Goal: Task Accomplishment & Management: Complete application form

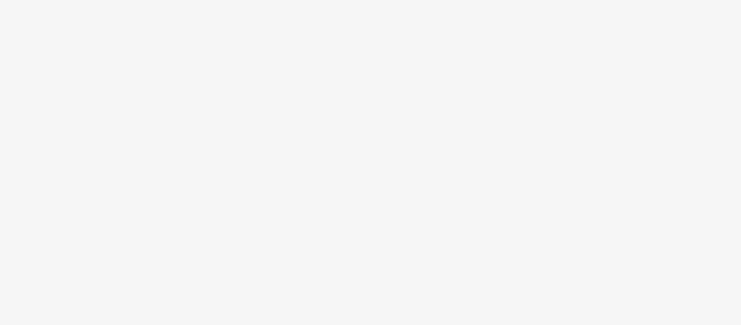
drag, startPoint x: 0, startPoint y: 0, endPoint x: 572, endPoint y: 138, distance: 588.4
click at [572, 138] on body at bounding box center [370, 162] width 741 height 325
click at [324, 102] on body at bounding box center [370, 162] width 741 height 325
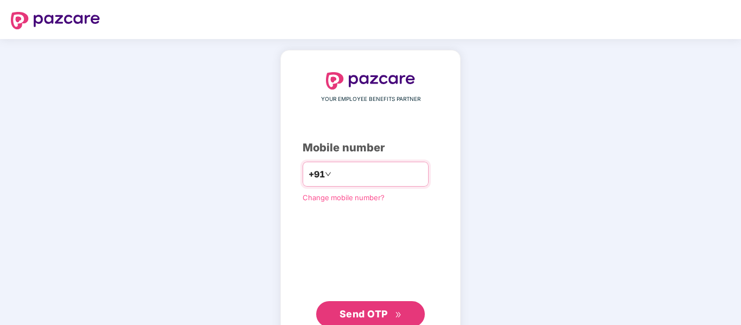
type input "**********"
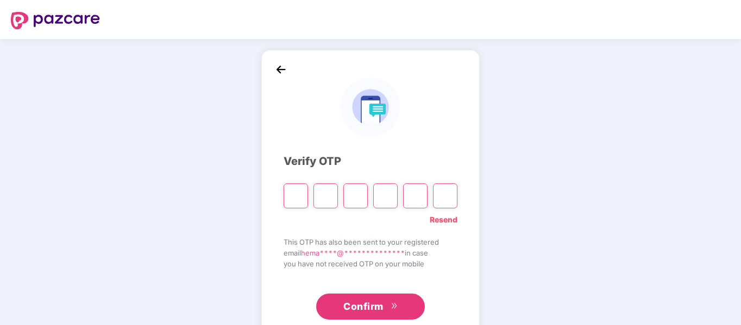
type input "*"
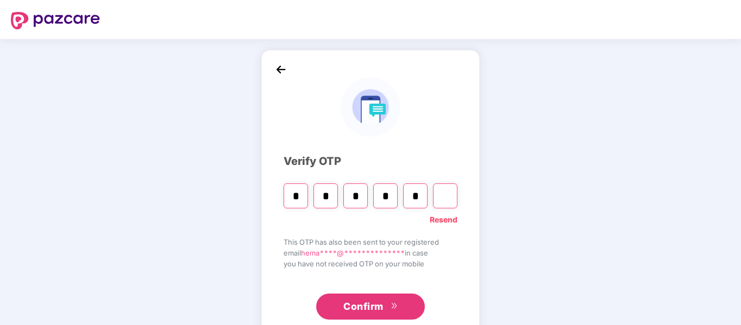
type input "*"
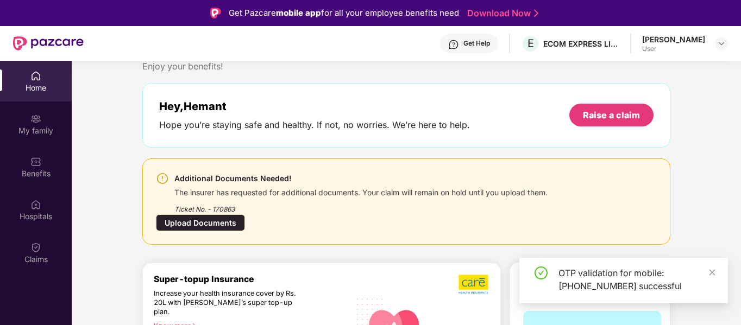
scroll to position [93, 0]
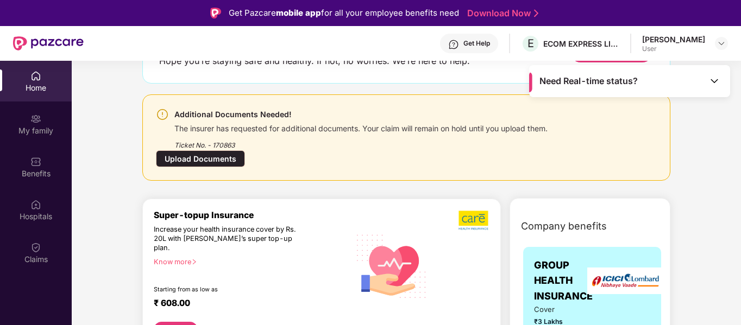
click at [196, 162] on div "Upload Documents" at bounding box center [200, 158] width 89 height 17
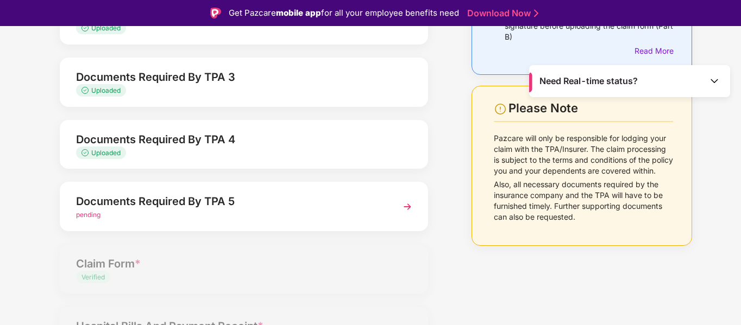
scroll to position [198, 0]
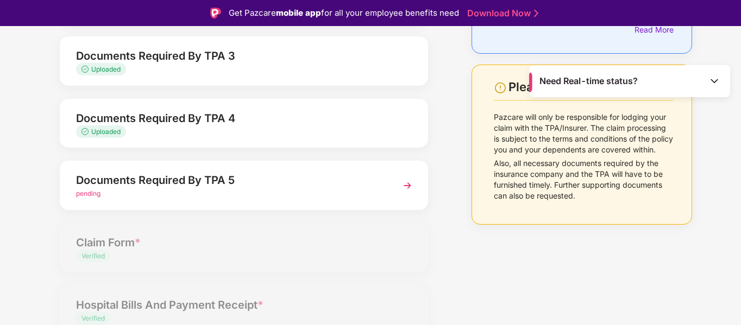
click at [235, 187] on div "Documents Required By TPA 5" at bounding box center [229, 180] width 307 height 17
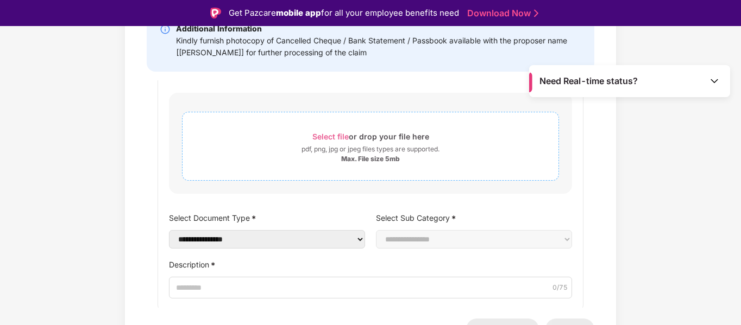
scroll to position [0, 0]
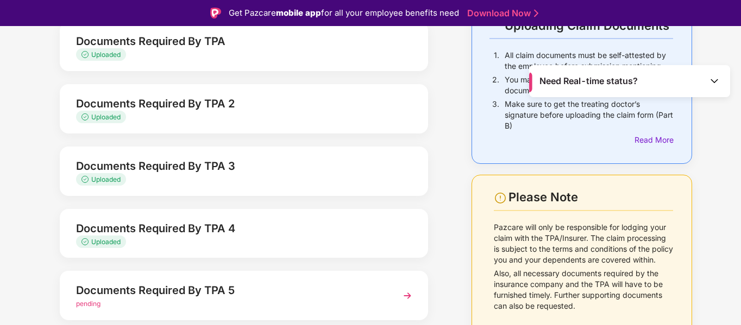
scroll to position [87, 0]
